Goal: Task Accomplishment & Management: Use online tool/utility

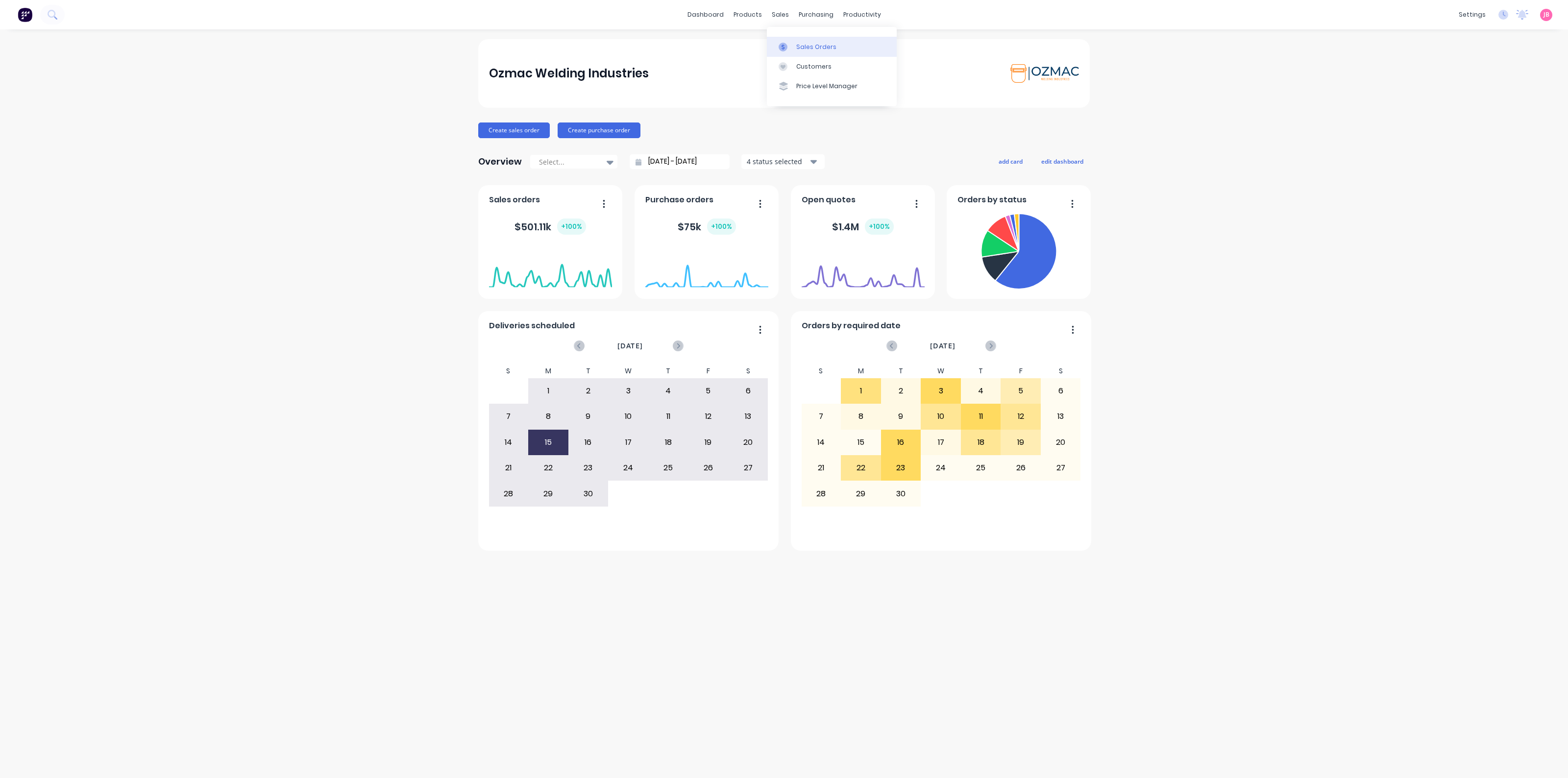
click at [796, 44] on div "Sales Orders" at bounding box center [816, 47] width 40 height 9
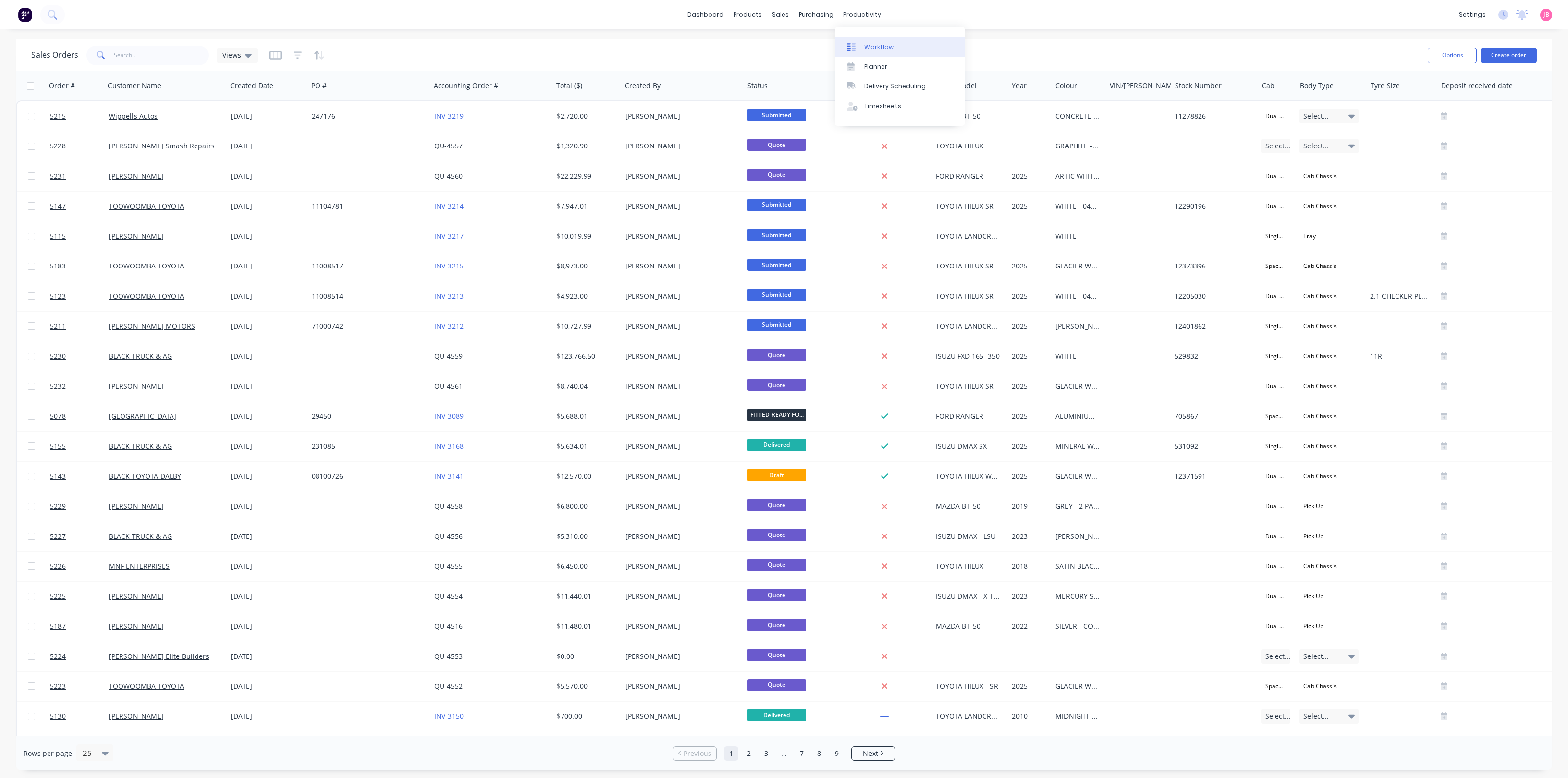
click at [868, 48] on div "Workflow" at bounding box center [879, 47] width 29 height 9
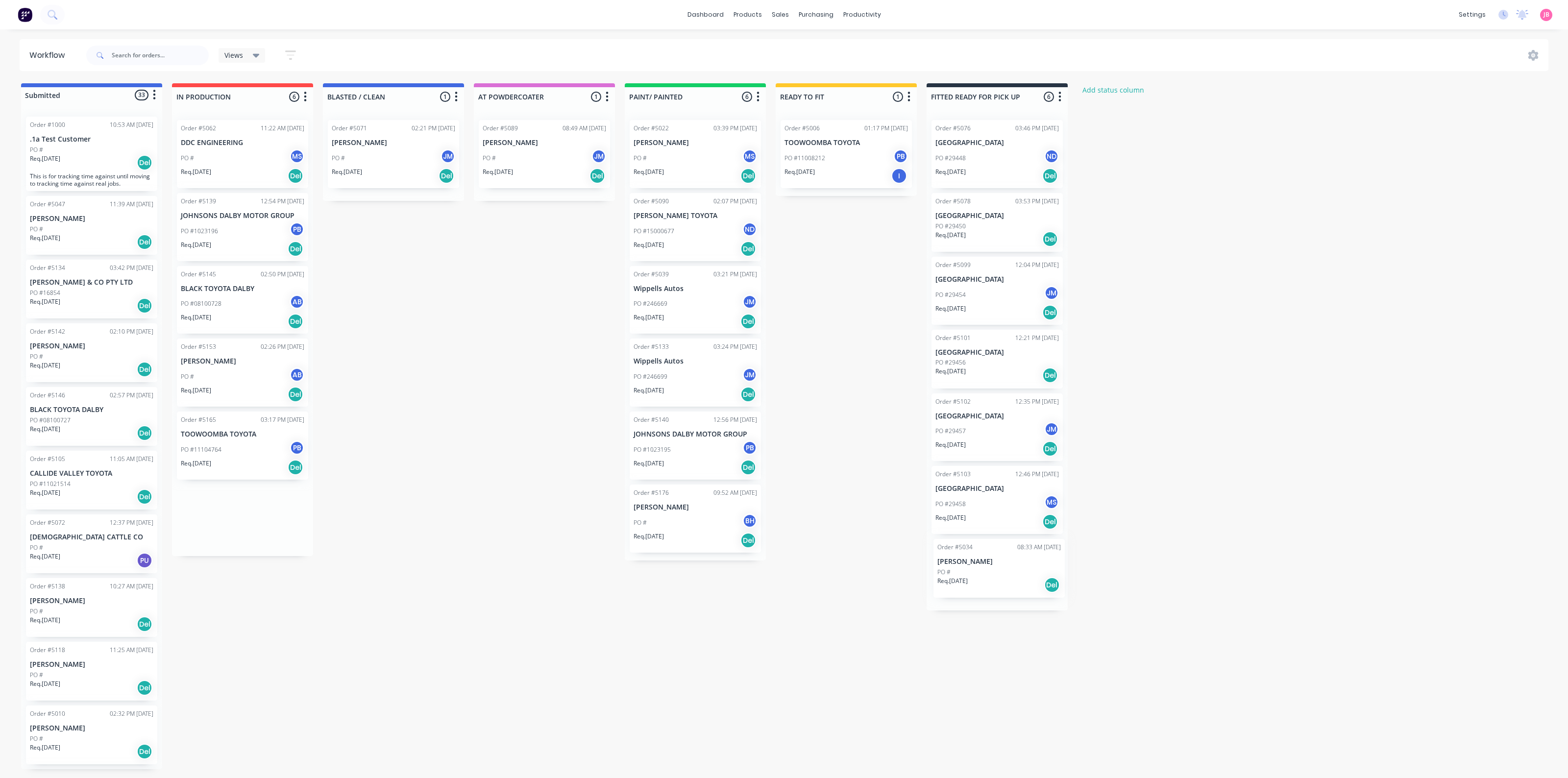
drag, startPoint x: 229, startPoint y: 153, endPoint x: 1010, endPoint y: 570, distance: 885.4
click at [1010, 570] on div "Submitted 33 Status colour #4169E1 hex #4169E1 Save Cancel Summaries Total orde…" at bounding box center [668, 426] width 1350 height 686
click at [1004, 574] on div "PO #" at bounding box center [997, 572] width 124 height 9
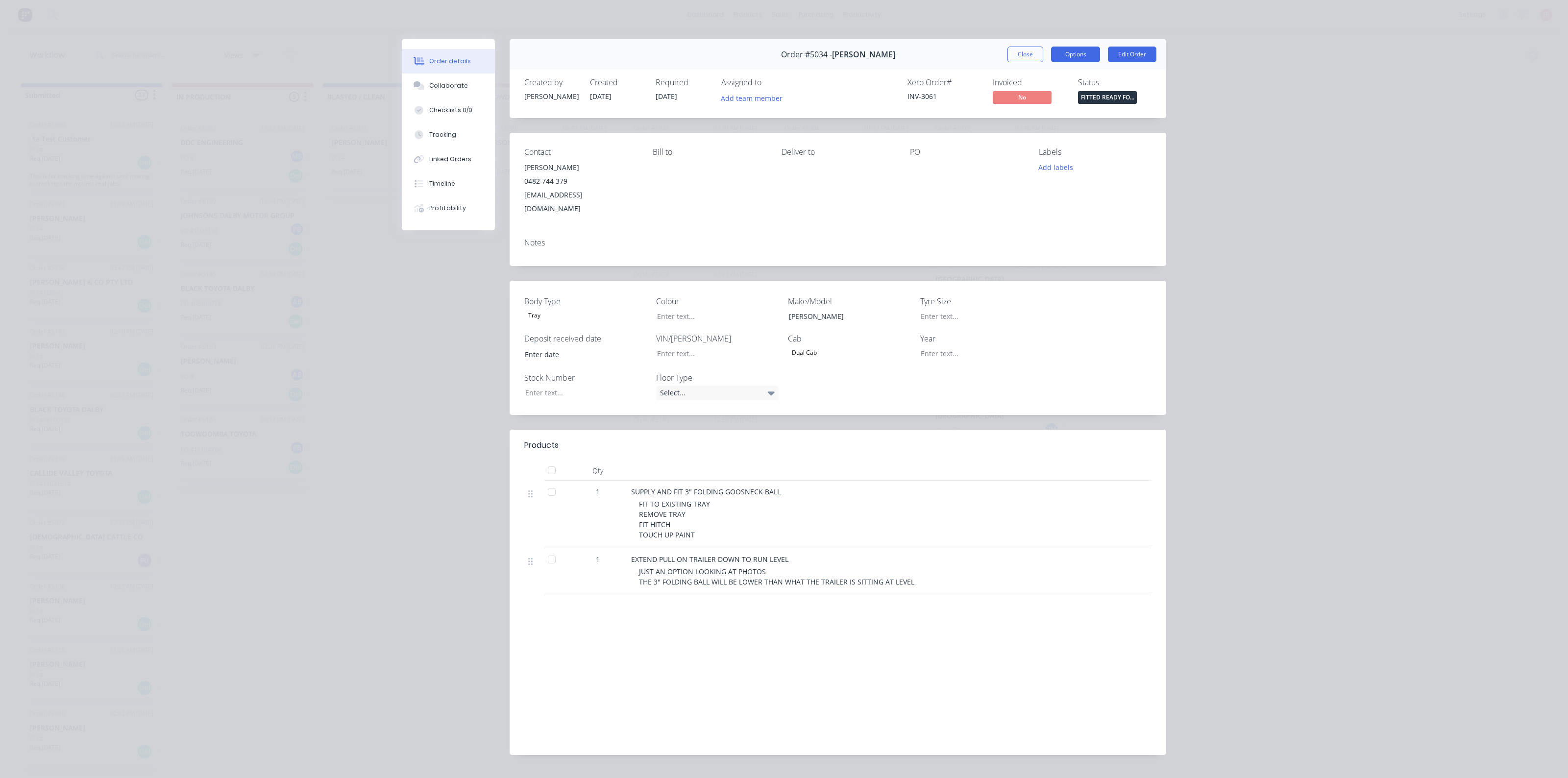
click at [1067, 57] on button "Options" at bounding box center [1076, 54] width 49 height 16
click at [740, 524] on div "FIT TO EXISTING TRAY REMOVE TRAY FIT HITCH TOUCH UP PAINT" at bounding box center [827, 519] width 376 height 41
drag, startPoint x: 693, startPoint y: 528, endPoint x: 632, endPoint y: 469, distance: 84.9
click at [632, 481] on div "SUPPLY AND FIT 3" FOLDING GOOSNECK BALL FIT TO EXISTING TRAY REMOVE TRAY FIT HI…" at bounding box center [823, 514] width 392 height 68
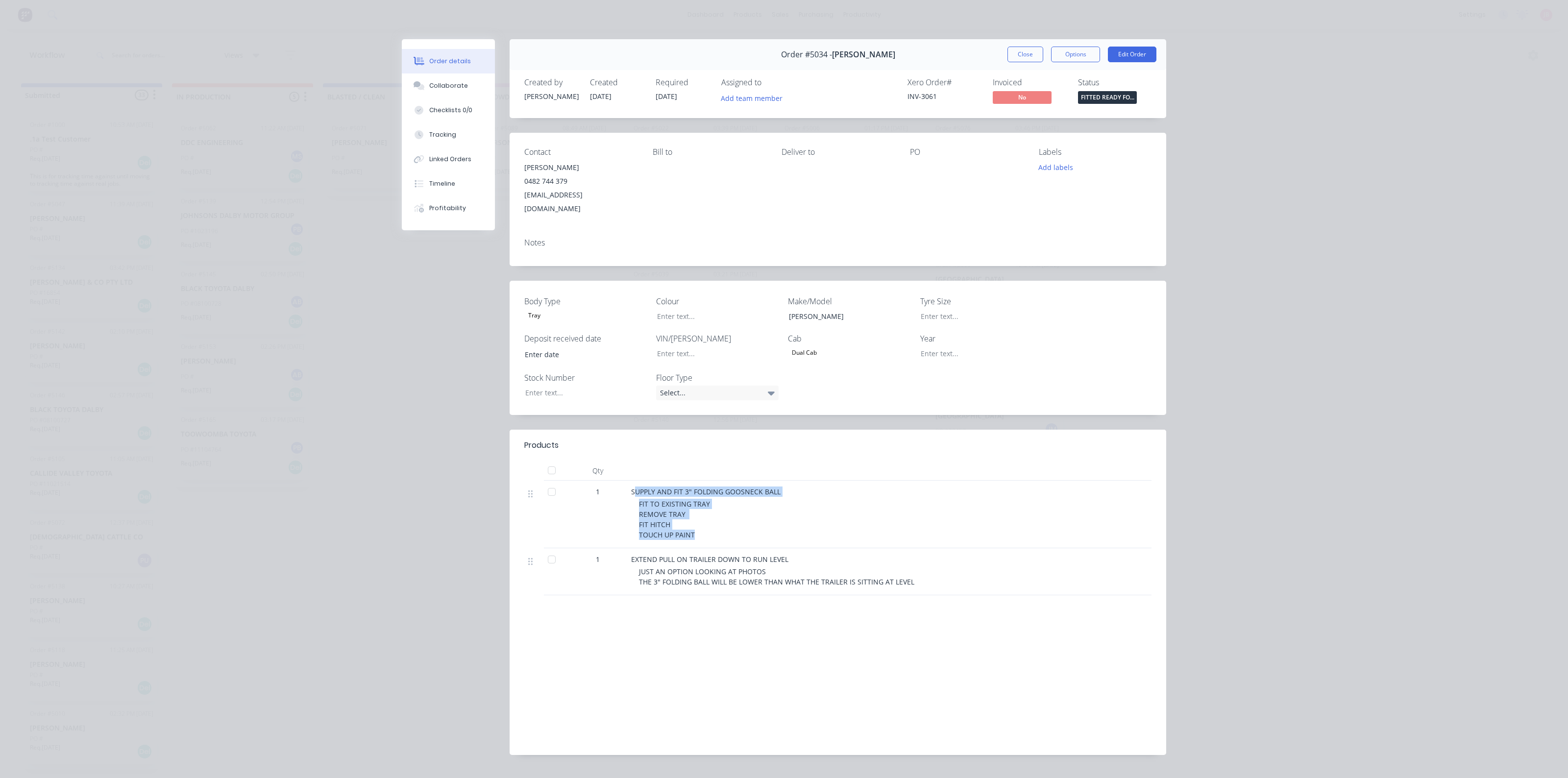
click at [632, 481] on div "SUPPLY AND FIT 3" FOLDING GOOSNECK BALL FIT TO EXISTING TRAY REMOVE TRAY FIT HI…" at bounding box center [823, 514] width 392 height 68
drag, startPoint x: 623, startPoint y: 483, endPoint x: 682, endPoint y: 520, distance: 69.6
click at [682, 520] on div "SUPPLY AND FIT 3" FOLDING GOOSNECK BALL FIT TO EXISTING TRAY REMOVE TRAY FIT HI…" at bounding box center [823, 514] width 392 height 68
click at [682, 520] on span "FIT TO EXISTING TRAY REMOVE TRAY FIT HITCH TOUCH UP PAINT" at bounding box center [674, 519] width 71 height 40
drag, startPoint x: 698, startPoint y: 519, endPoint x: 650, endPoint y: 480, distance: 61.8
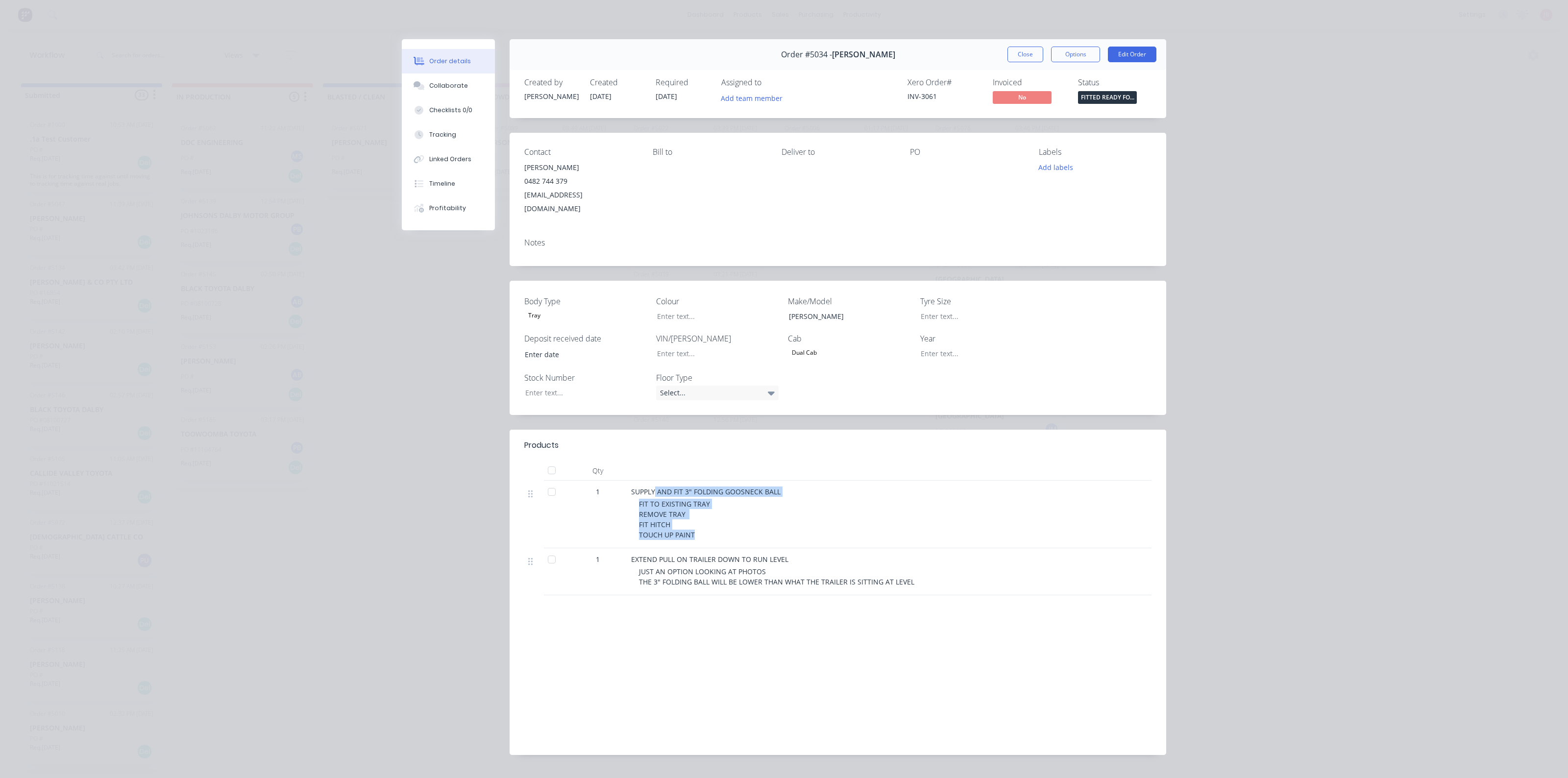
click at [650, 481] on div "SUPPLY AND FIT 3" FOLDING GOOSNECK BALL FIT TO EXISTING TRAY REMOVE TRAY FIT HI…" at bounding box center [823, 514] width 392 height 68
click at [650, 487] on span "SUPPLY AND FIT 3" FOLDING GOOSNECK BALL" at bounding box center [706, 491] width 150 height 9
click at [763, 96] on button "Add team member" at bounding box center [752, 98] width 72 height 13
click at [763, 177] on div "JED MORRIS" at bounding box center [799, 182] width 103 height 10
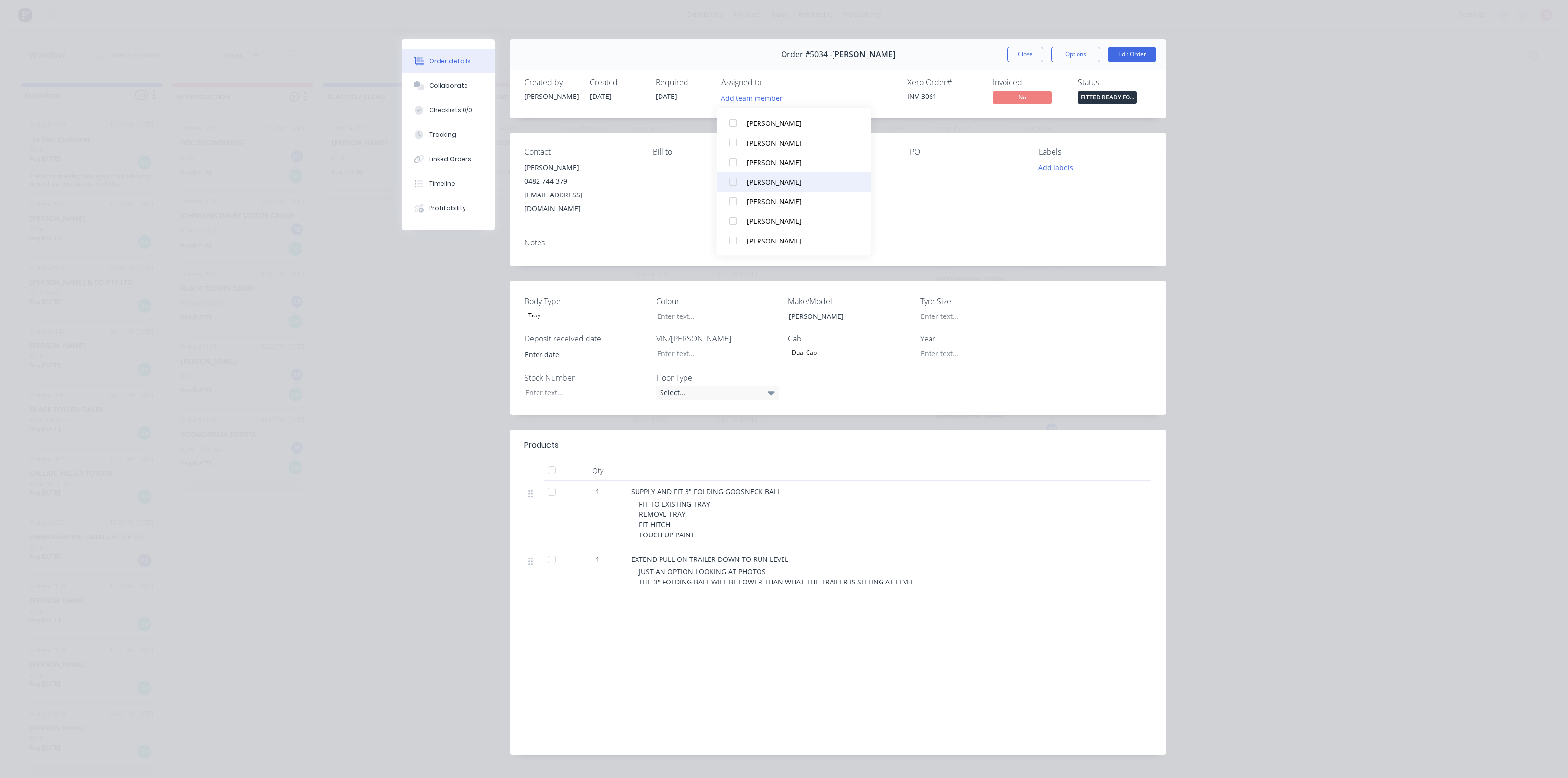
scroll to position [0, 0]
click at [941, 203] on div "Contact TOM BRUGGY 0482 744 379 tombruggy@gmail.com Bill to Deliver to PO Label…" at bounding box center [838, 181] width 657 height 97
click at [956, 216] on div "Contact TOM BRUGGY 0482 744 379 tombruggy@gmail.com Bill to Deliver to PO Label…" at bounding box center [838, 181] width 657 height 97
click at [1029, 52] on button "Close" at bounding box center [1025, 54] width 36 height 16
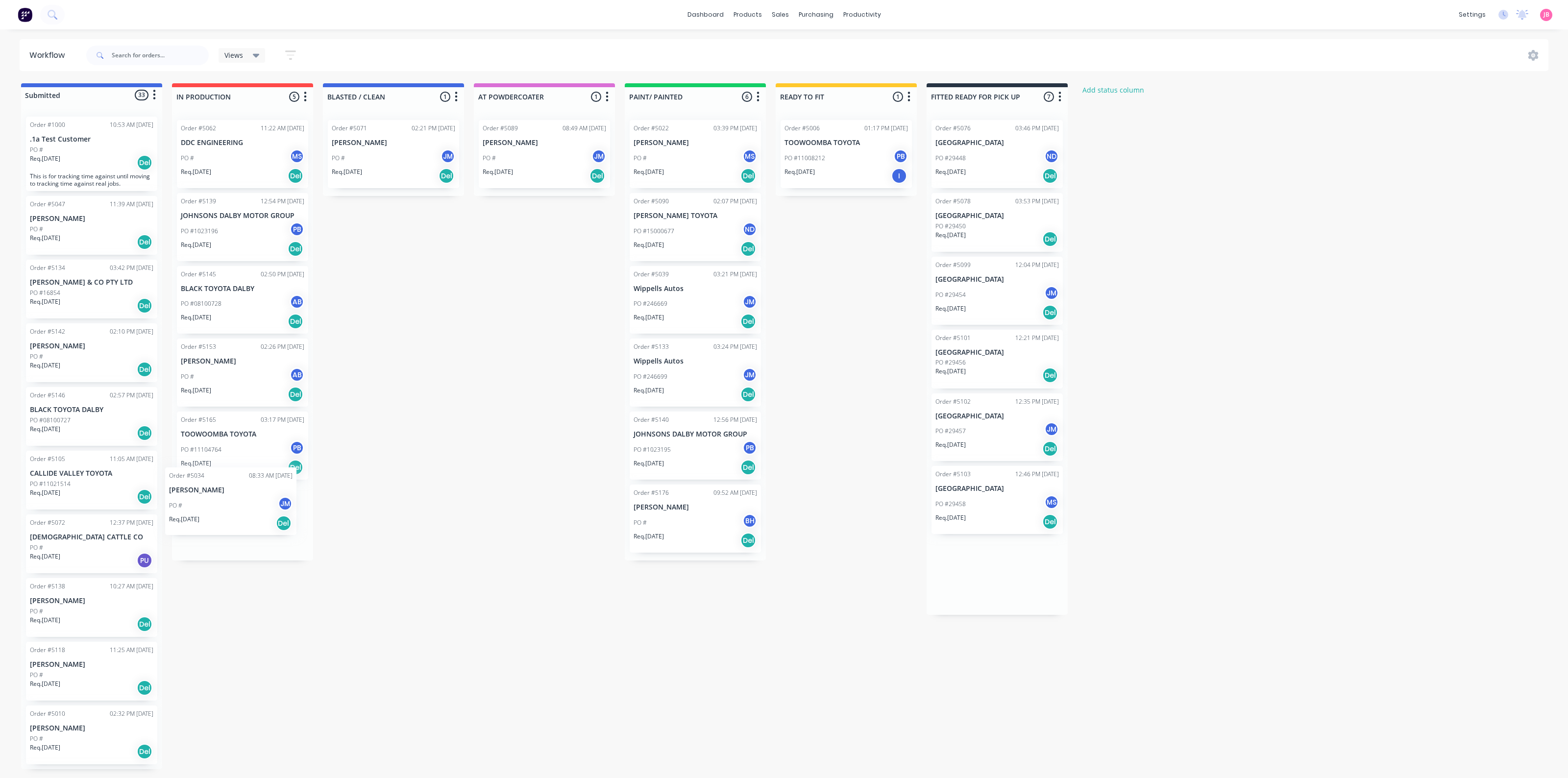
drag, startPoint x: 981, startPoint y: 587, endPoint x: 213, endPoint y: 518, distance: 771.1
click at [213, 518] on div "Submitted 33 Status colour #4169E1 hex #4169E1 Save Cancel Summaries Total orde…" at bounding box center [668, 426] width 1350 height 686
click at [501, 441] on div "Submitted 33 Status colour #4169E1 hex #4169E1 Save Cancel Summaries Total orde…" at bounding box center [668, 426] width 1350 height 686
